Goal: Task Accomplishment & Management: Use online tool/utility

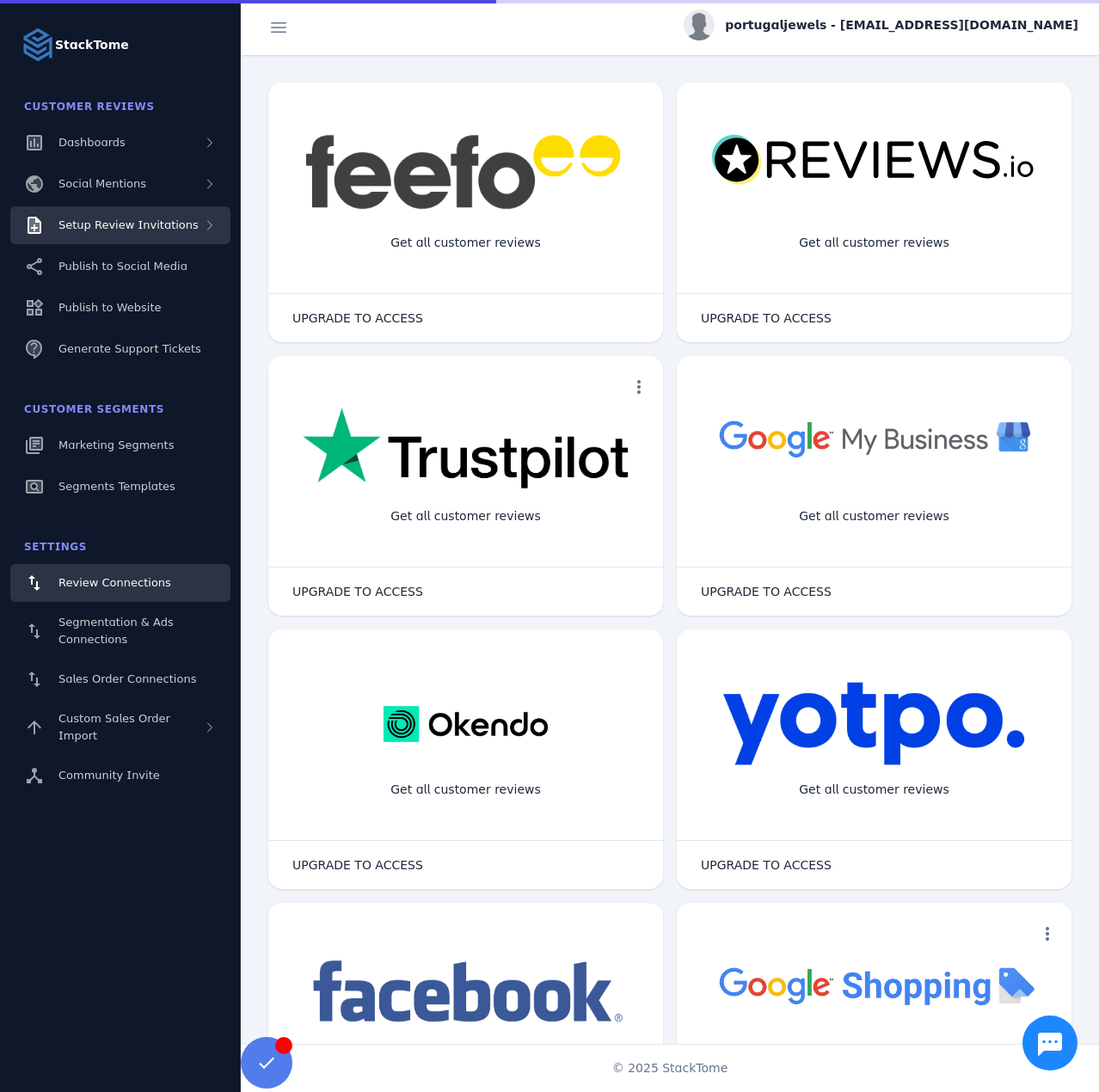
click at [180, 228] on span "Setup Review Invitations" at bounding box center [128, 225] width 140 height 13
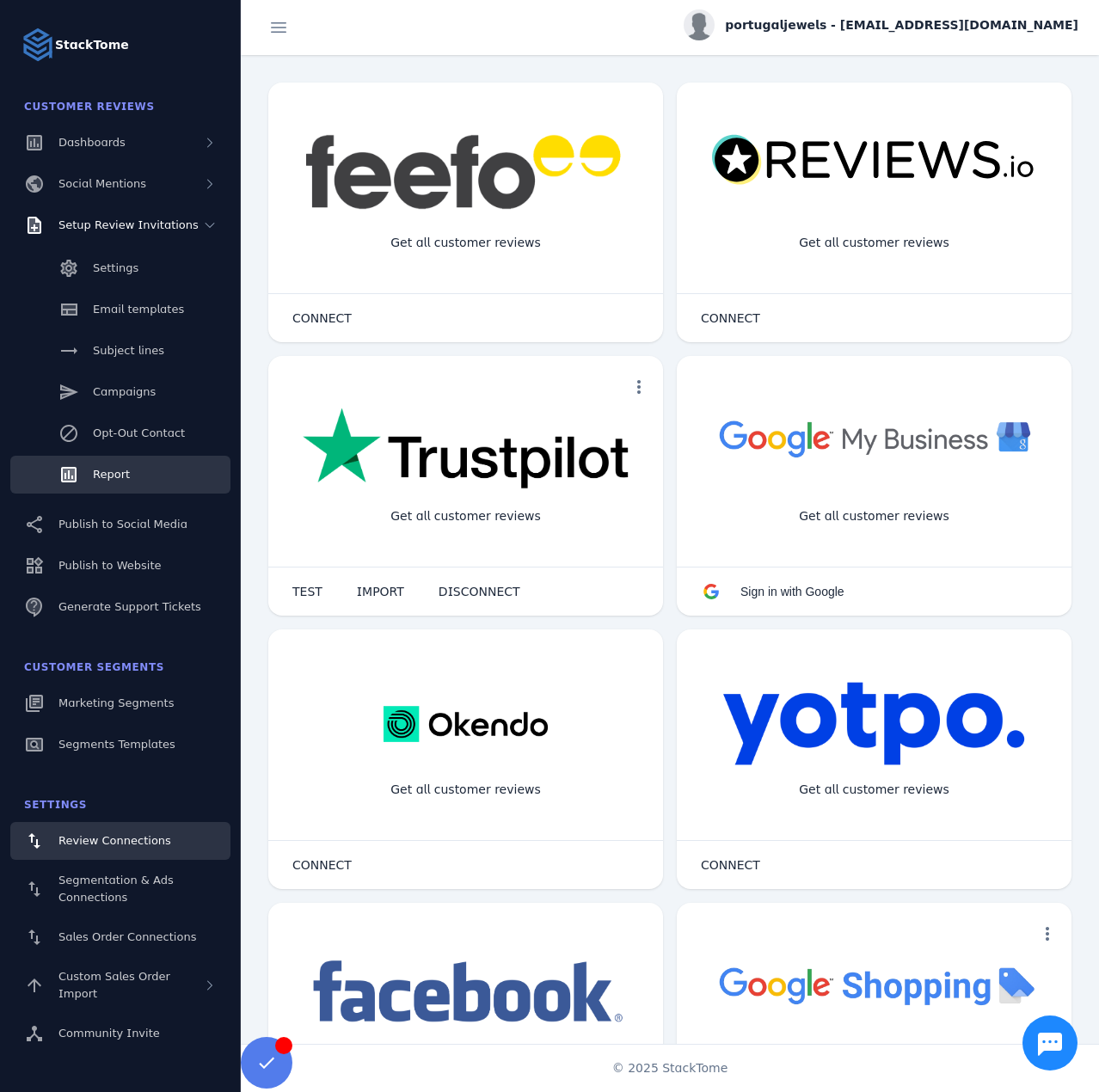
click at [119, 477] on span "Report" at bounding box center [112, 474] width 37 height 13
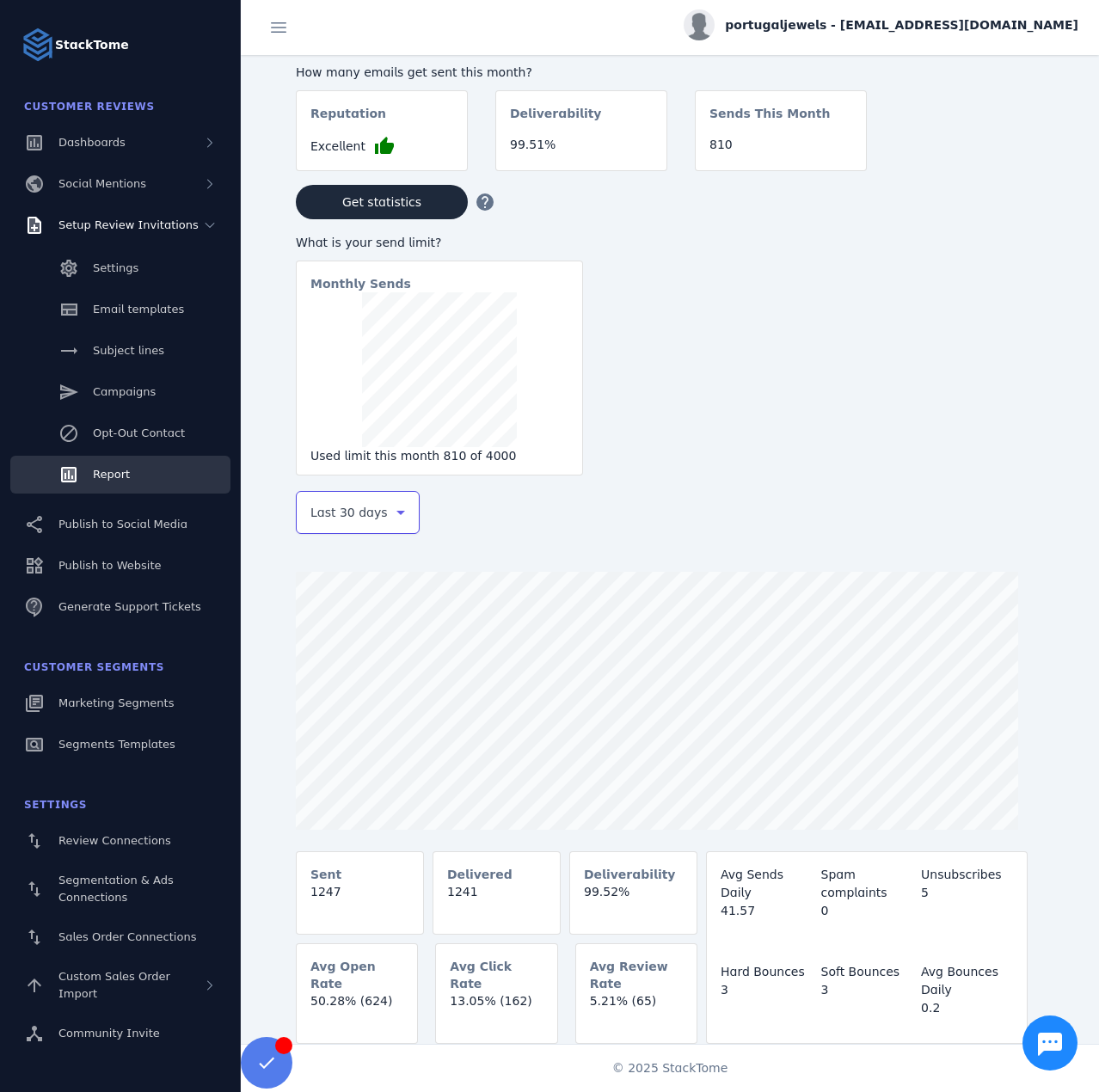
click at [346, 507] on span "Last 30 days" at bounding box center [349, 512] width 77 height 20
click at [332, 640] on span "Last 7 days" at bounding box center [344, 648] width 70 height 20
click at [914, 30] on span "portugaljewels - [EMAIL_ADDRESS][DOMAIN_NAME]" at bounding box center [902, 25] width 353 height 18
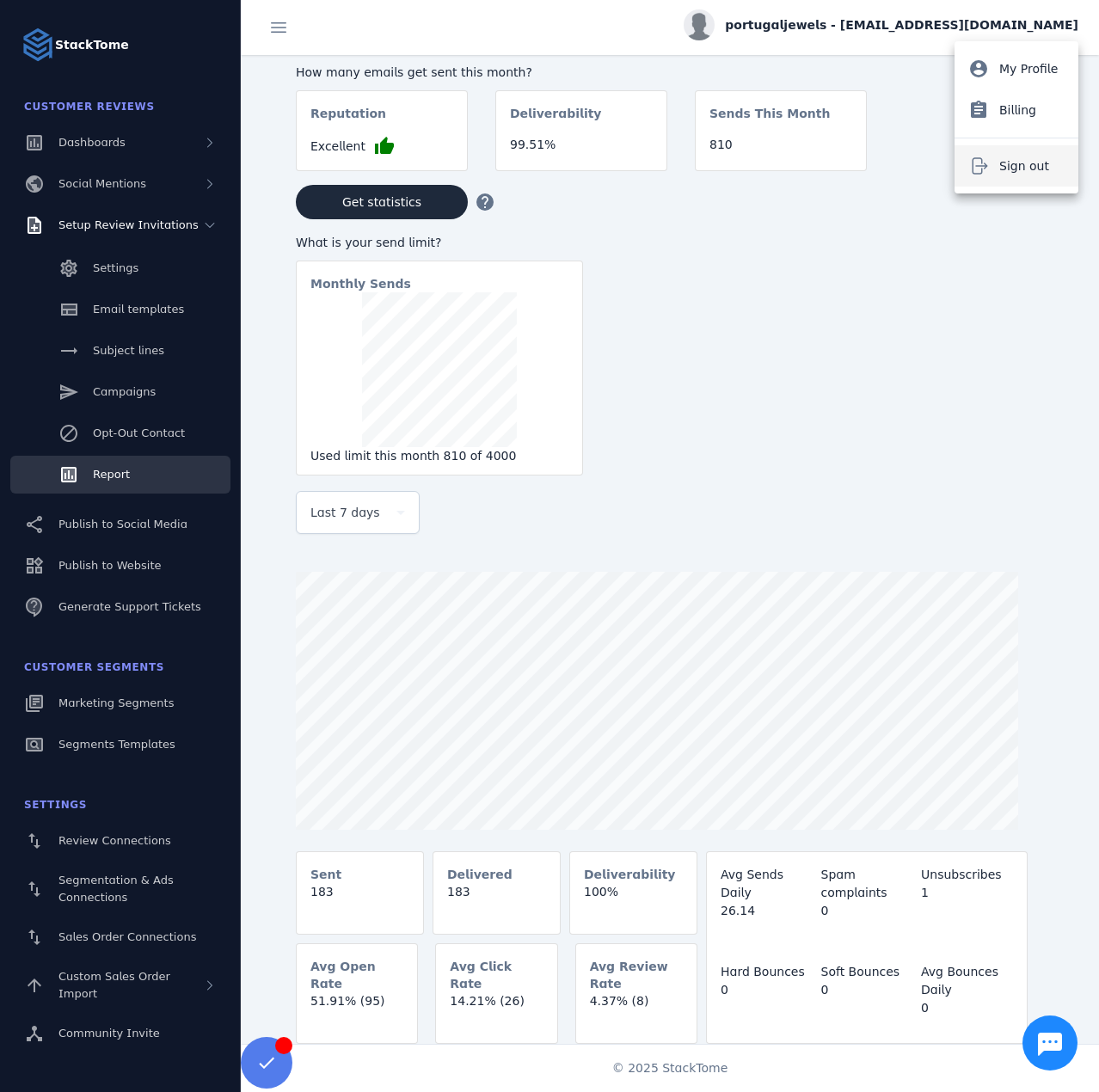
click at [975, 168] on icon at bounding box center [979, 165] width 20 height 20
